Goal: Task Accomplishment & Management: Manage account settings

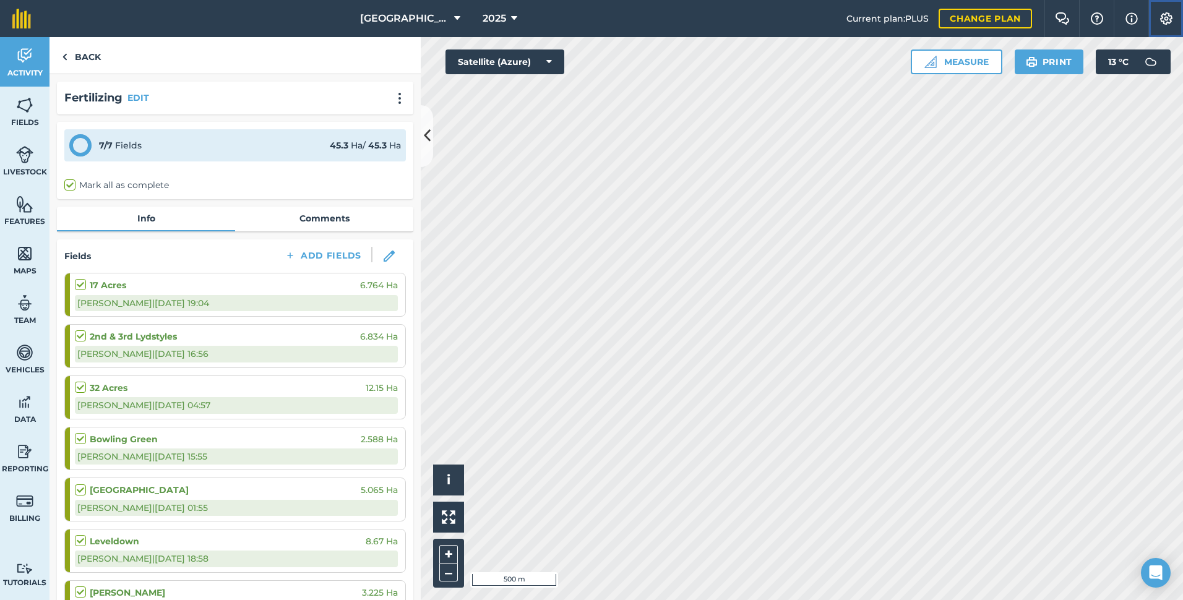
click at [1162, 15] on img at bounding box center [1166, 18] width 15 height 12
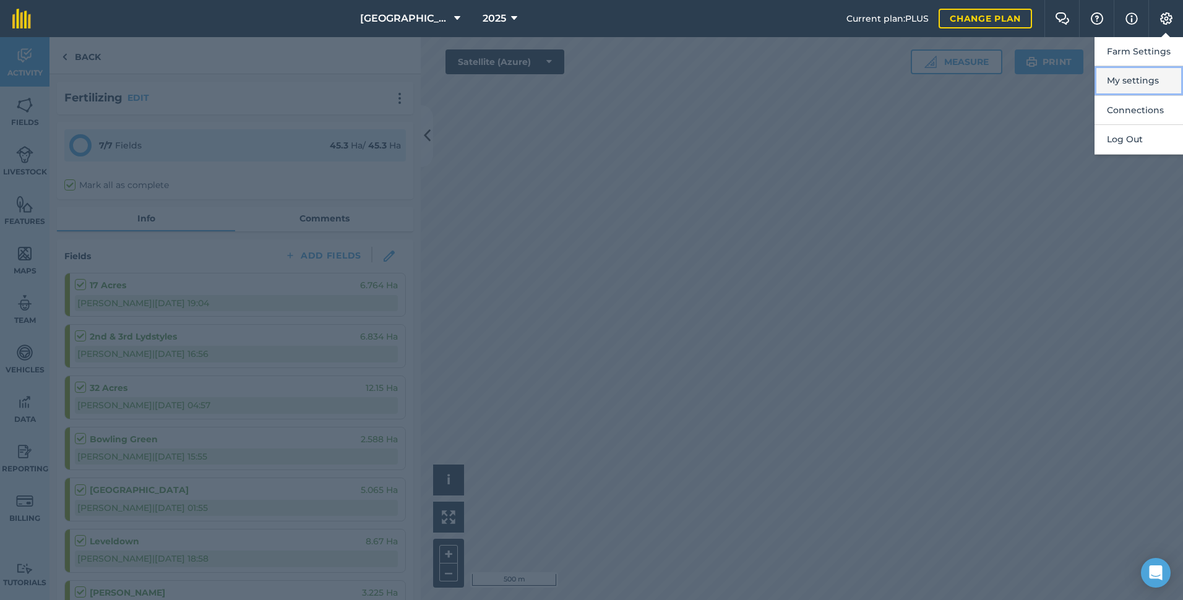
click at [1129, 84] on button "My settings" at bounding box center [1139, 80] width 89 height 29
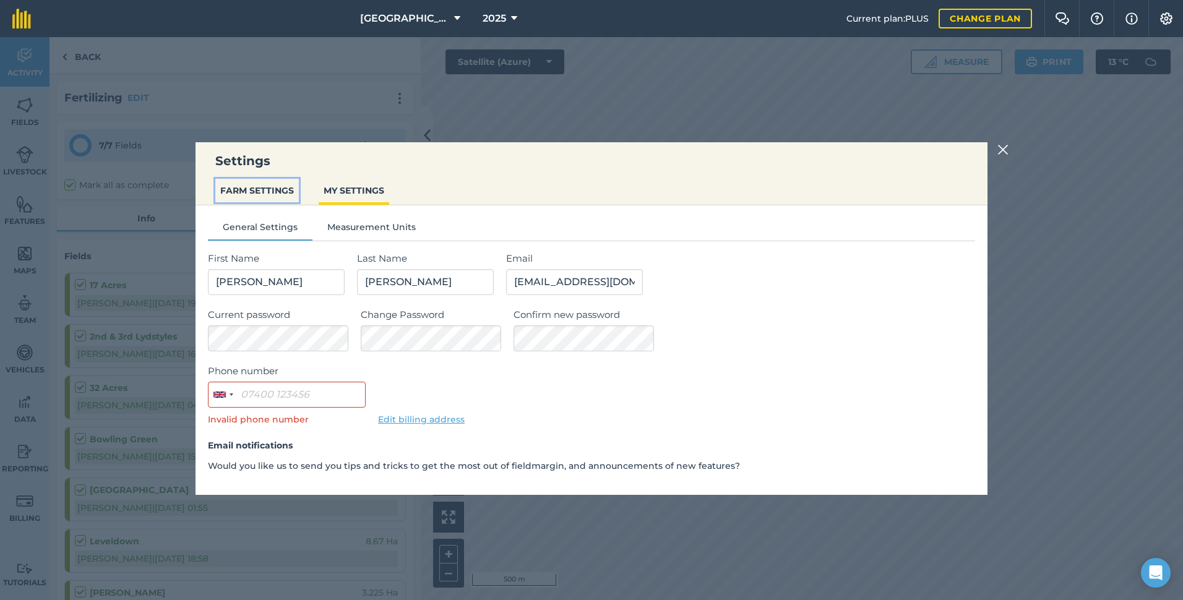
click at [254, 185] on button "FARM SETTINGS" at bounding box center [257, 191] width 84 height 24
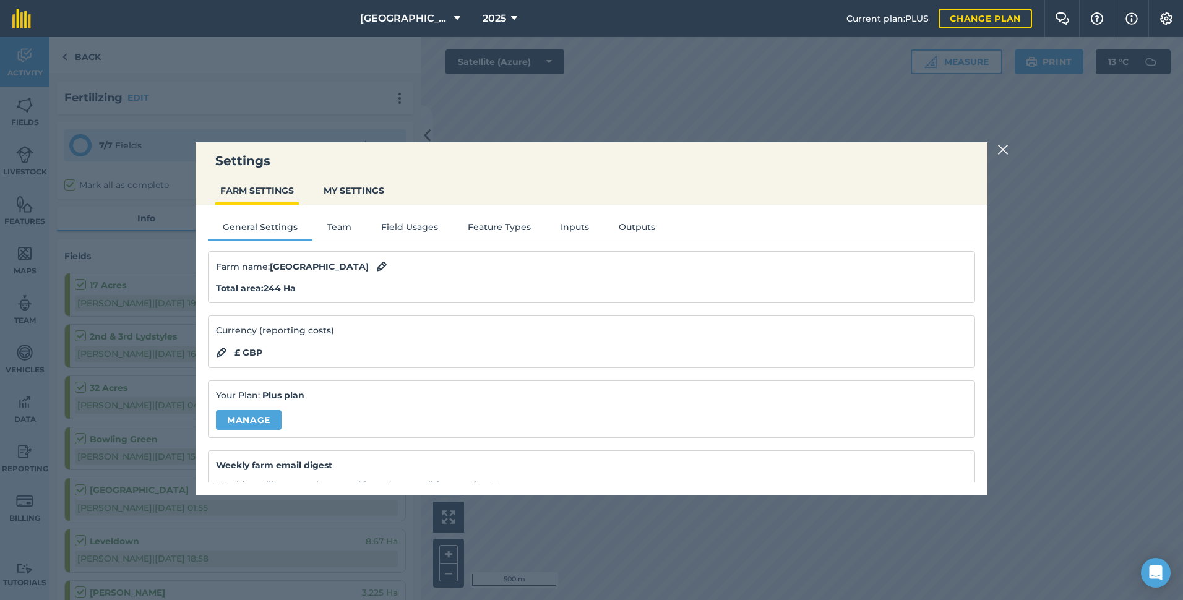
click at [1000, 148] on img at bounding box center [1003, 149] width 11 height 15
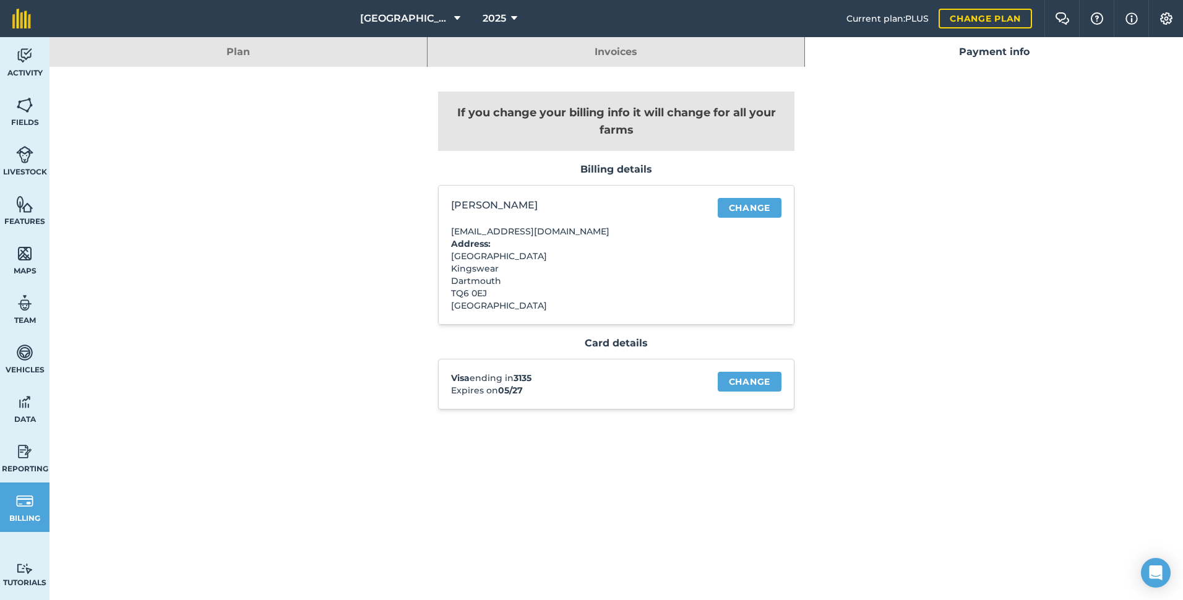
click at [600, 49] on link "Invoices" at bounding box center [617, 52] width 378 height 30
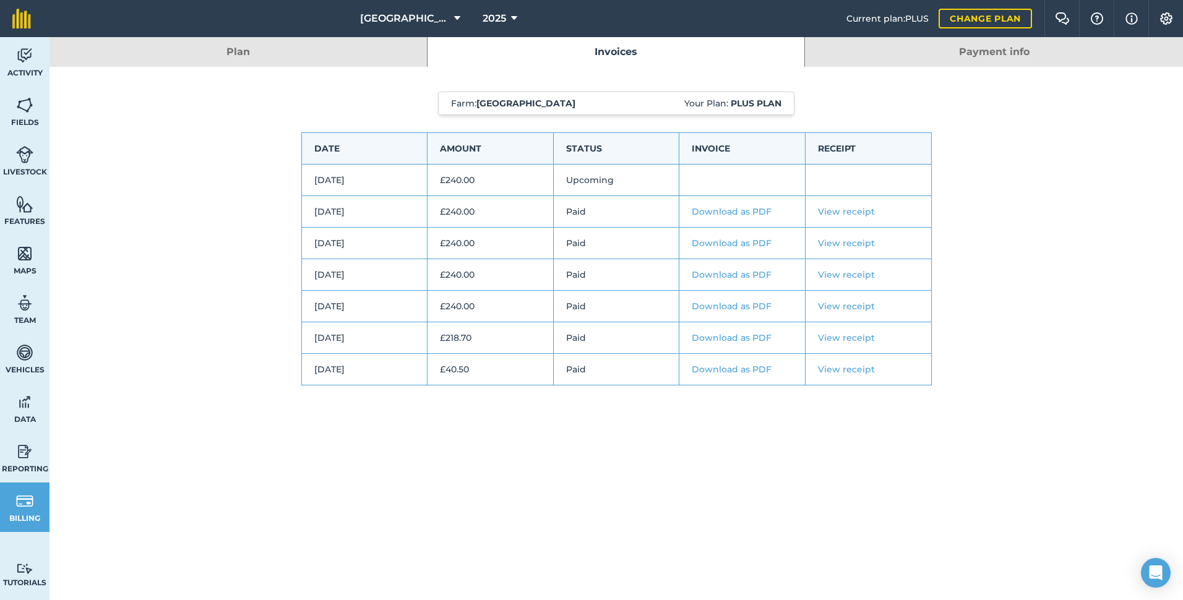
click at [733, 212] on link "Download as PDF" at bounding box center [732, 211] width 80 height 11
